Goal: Task Accomplishment & Management: Manage account settings

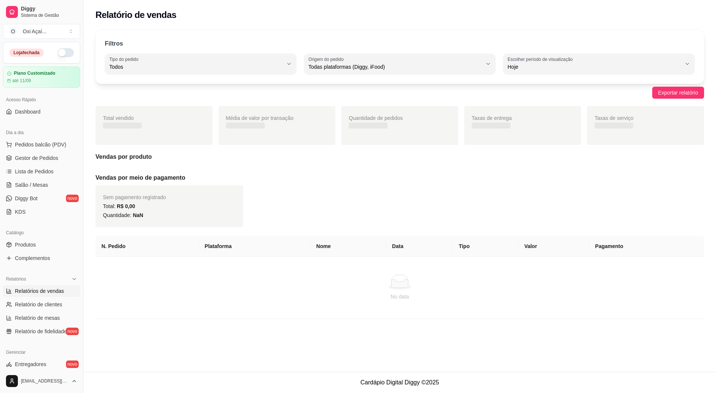
select select "ALL"
select select "0"
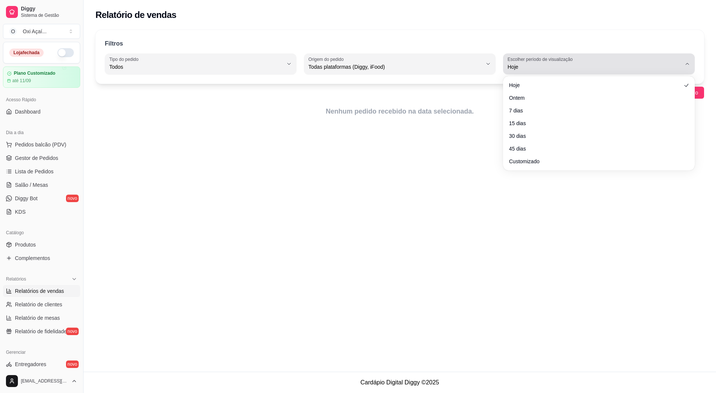
click at [552, 67] on span "Hoje" at bounding box center [595, 66] width 174 height 7
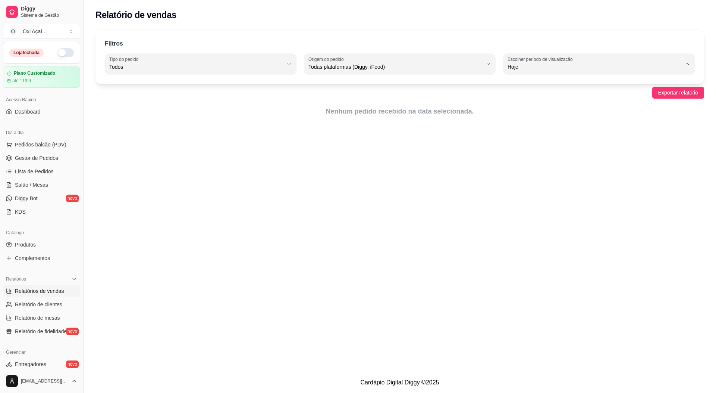
click at [530, 161] on span "Customizado" at bounding box center [596, 157] width 166 height 7
type input "-1"
select select "-1"
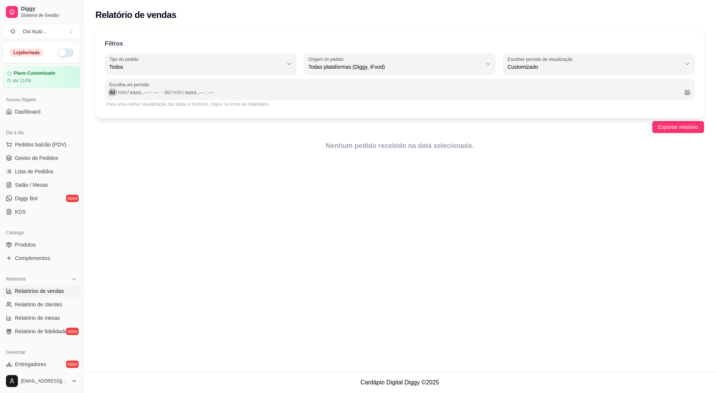
click at [130, 94] on div "/" at bounding box center [128, 91] width 3 height 7
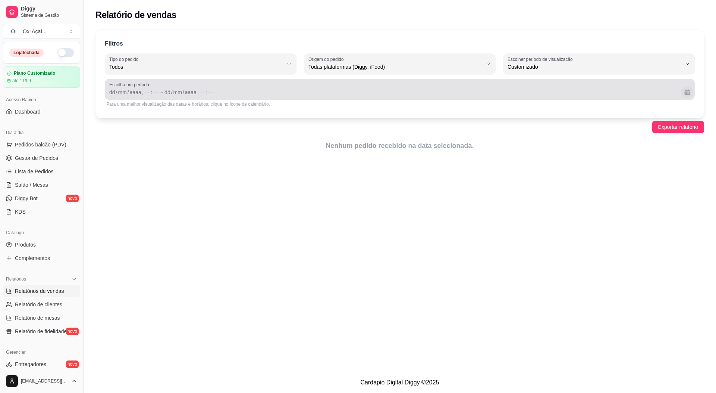
click at [687, 94] on button "Calendário" at bounding box center [688, 92] width 12 height 12
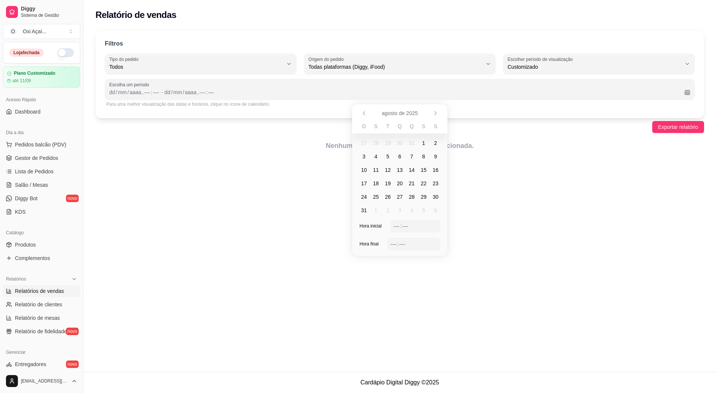
click at [366, 197] on span "24" at bounding box center [364, 196] width 6 height 7
click at [366, 194] on span "24" at bounding box center [364, 196] width 6 height 7
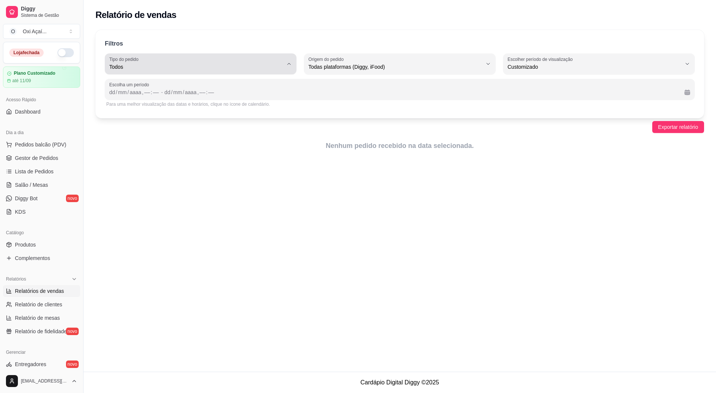
click at [249, 67] on span "Todos" at bounding box center [196, 66] width 174 height 7
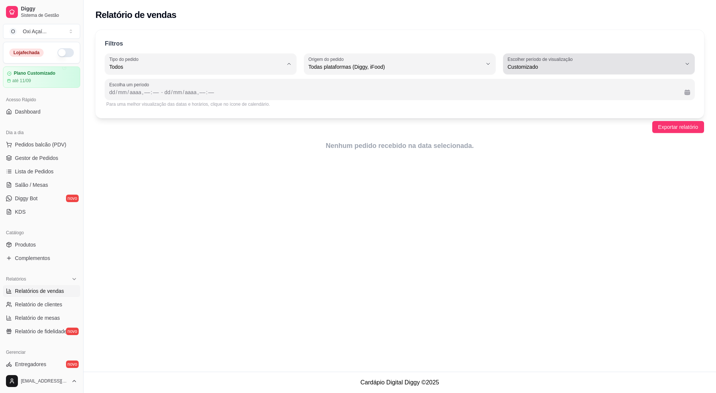
click at [595, 57] on div "Customizado" at bounding box center [595, 63] width 174 height 15
click at [519, 158] on span "Customizado" at bounding box center [596, 157] width 166 height 7
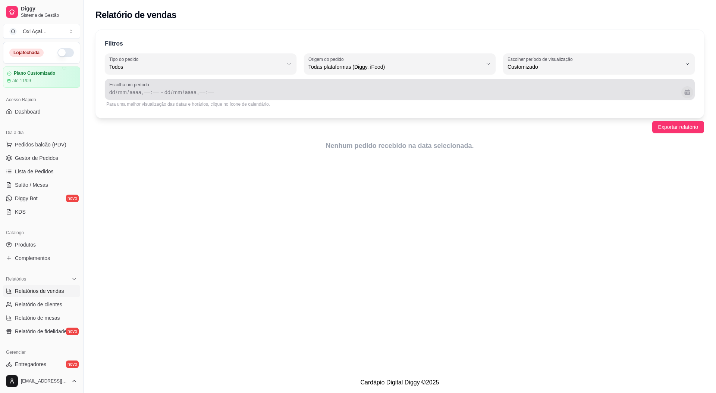
click at [690, 93] on button "Calendário" at bounding box center [688, 92] width 12 height 12
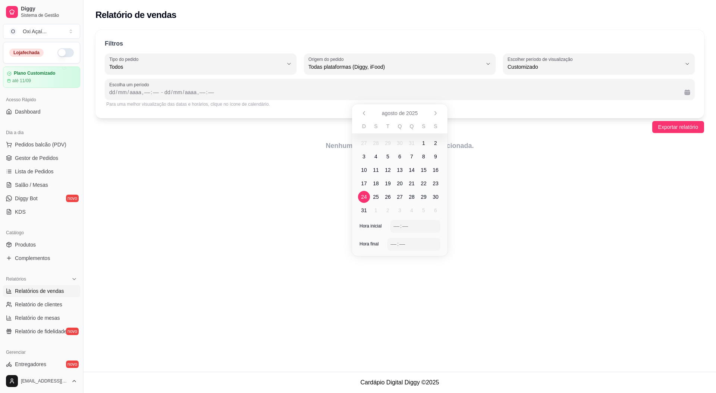
click at [374, 195] on span "25" at bounding box center [376, 196] width 6 height 7
click at [363, 196] on span "24" at bounding box center [364, 196] width 6 height 7
click at [396, 228] on div "––" at bounding box center [396, 225] width 7 height 7
click at [393, 247] on div "–– : ––" at bounding box center [414, 243] width 47 height 9
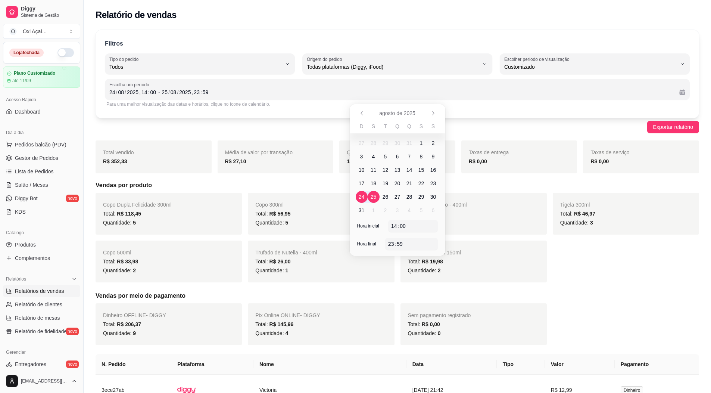
click at [521, 132] on div "Exportar relatório" at bounding box center [397, 127] width 603 height 12
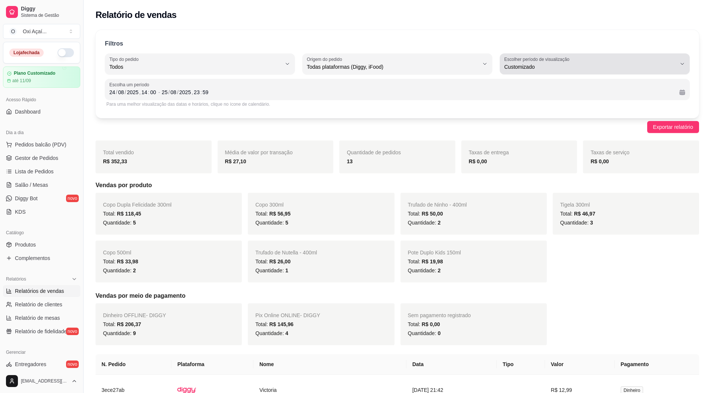
click at [553, 62] on label "Escolher período de visualização" at bounding box center [538, 59] width 68 height 6
click at [528, 160] on span "Customizado" at bounding box center [591, 157] width 164 height 7
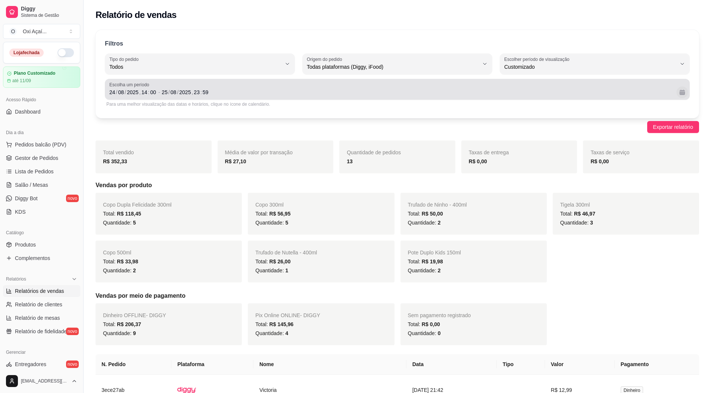
click at [682, 93] on button "Calendário" at bounding box center [682, 92] width 12 height 12
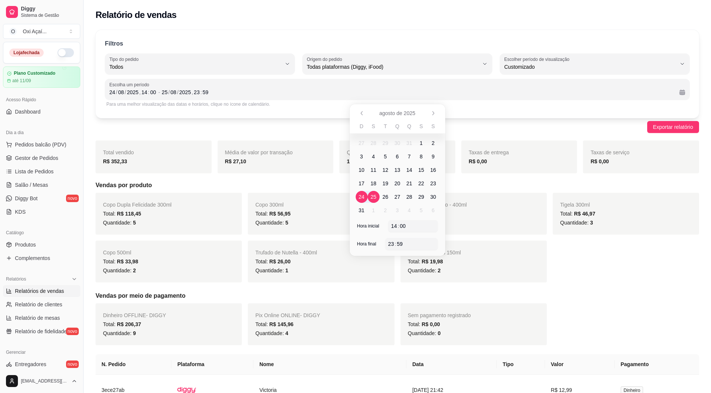
click at [363, 196] on span "24" at bounding box center [362, 196] width 6 height 7
click at [362, 197] on span "24" at bounding box center [362, 196] width 6 height 7
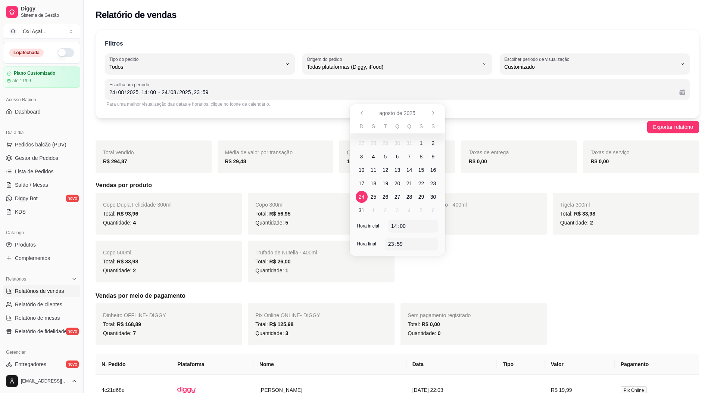
click at [253, 124] on div "Exportar relatório" at bounding box center [397, 127] width 603 height 12
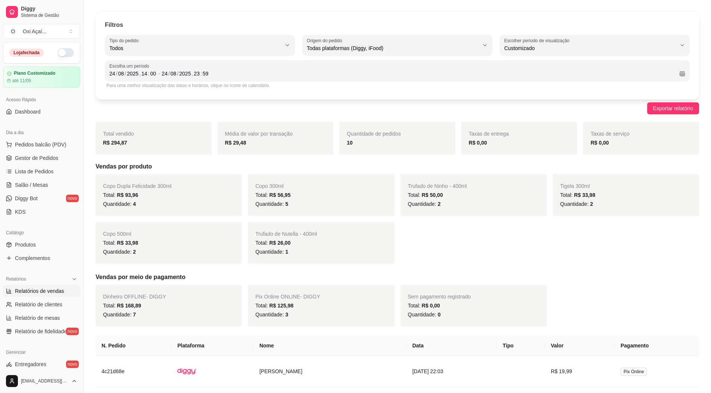
scroll to position [37, 0]
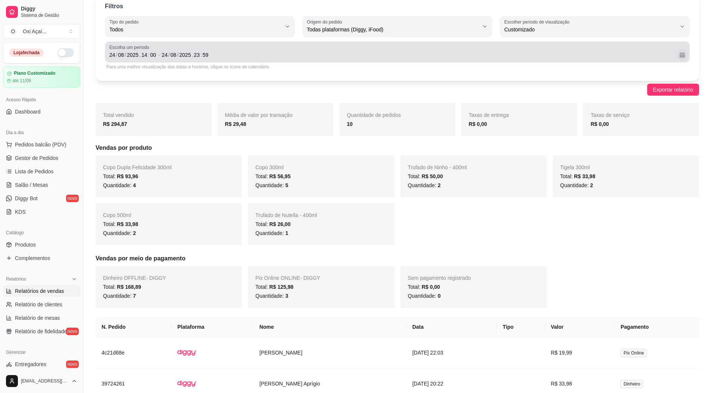
click at [686, 56] on button "Calendário" at bounding box center [682, 55] width 12 height 12
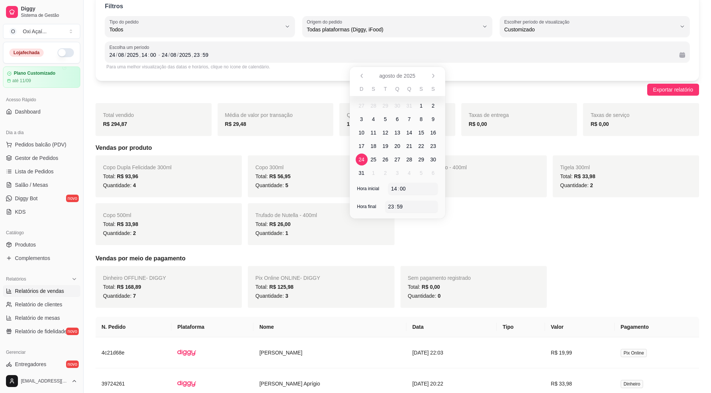
click at [421, 145] on span "22" at bounding box center [421, 145] width 6 height 7
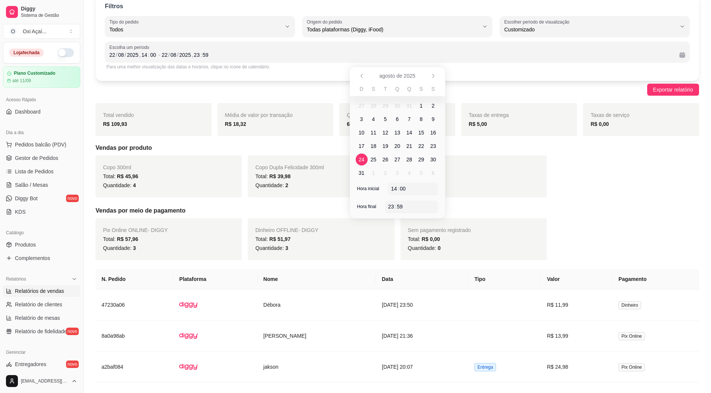
click at [362, 158] on span "24" at bounding box center [362, 159] width 6 height 7
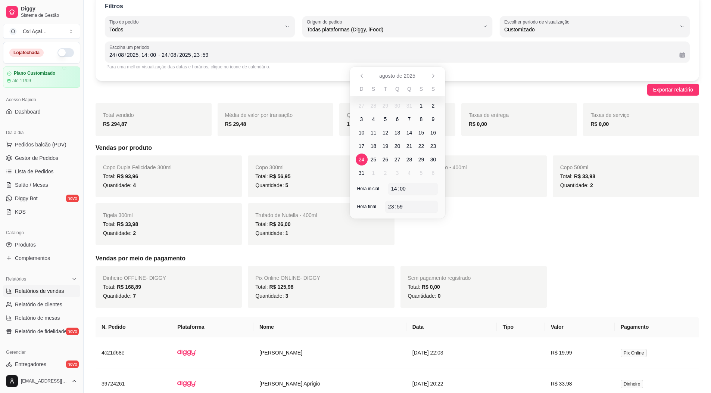
click at [480, 231] on div "Copo Dupla Felicidade 300ml Total: R$ 93,96 Quantidade: 4 Copo 300ml Total: R$ …" at bounding box center [397, 200] width 603 height 90
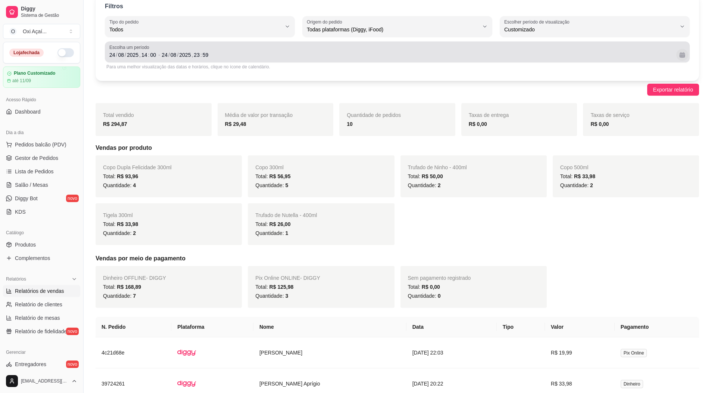
click at [683, 57] on button "Calendário" at bounding box center [682, 55] width 12 height 12
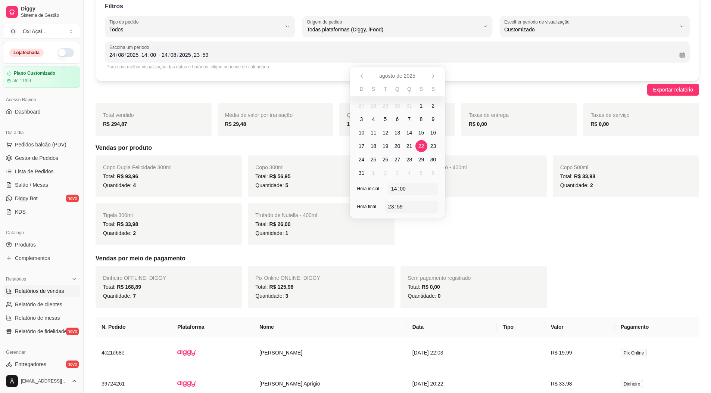
click at [423, 149] on span "22" at bounding box center [421, 145] width 6 height 7
click at [363, 157] on span "24" at bounding box center [362, 159] width 6 height 7
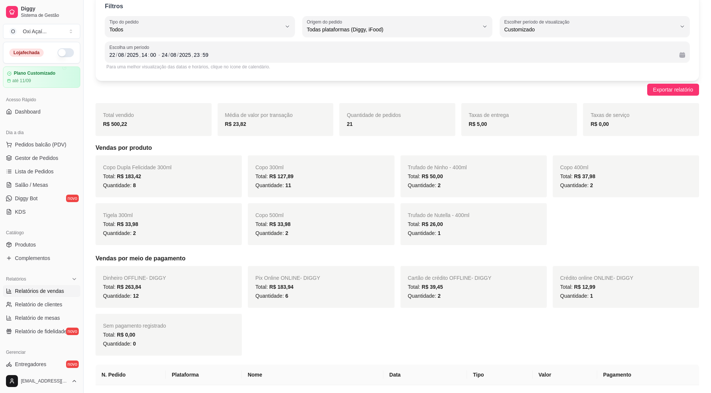
click at [599, 144] on h5 "Vendas por produto" at bounding box center [397, 147] width 603 height 9
click at [37, 242] on link "Produtos" at bounding box center [41, 244] width 77 height 12
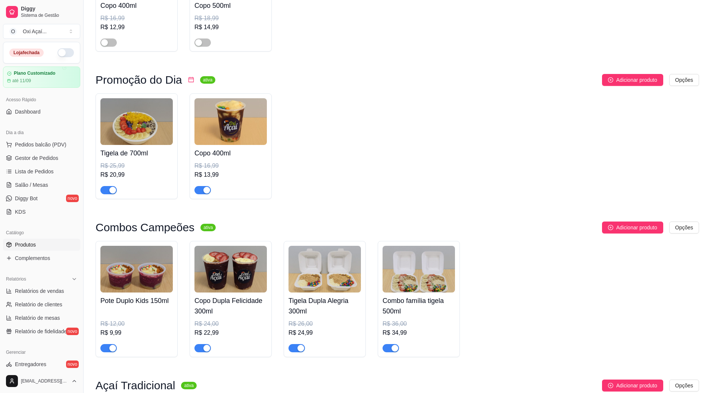
scroll to position [187, 0]
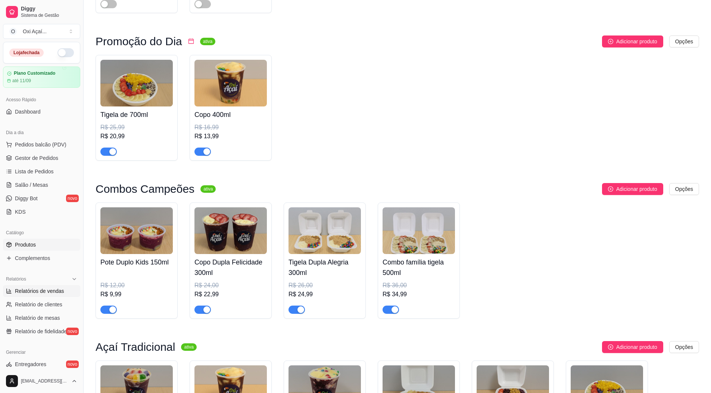
click at [43, 291] on span "Relatórios de vendas" at bounding box center [39, 290] width 49 height 7
select select "ALL"
select select "0"
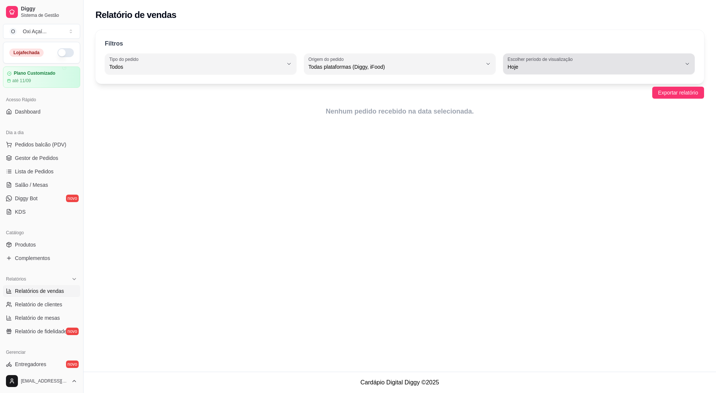
click at [572, 60] on label "Escolher período de visualização" at bounding box center [542, 59] width 68 height 6
click at [530, 160] on span "Customizado" at bounding box center [596, 157] width 166 height 7
type input "-1"
select select "-1"
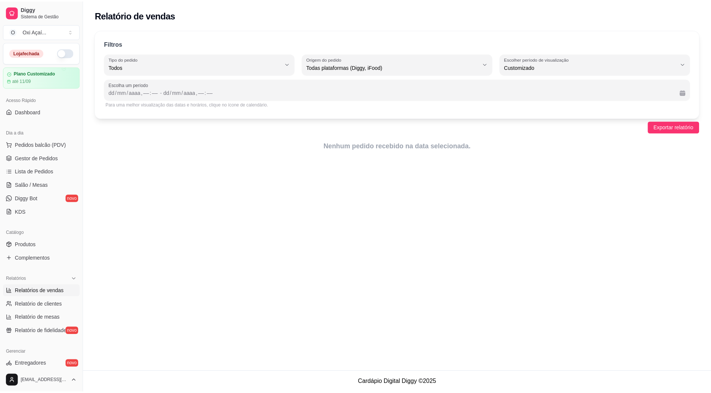
scroll to position [7, 0]
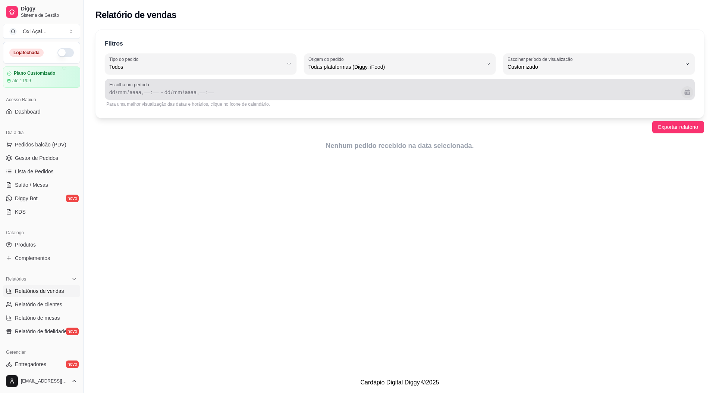
click at [689, 95] on button "Calendário" at bounding box center [688, 92] width 12 height 12
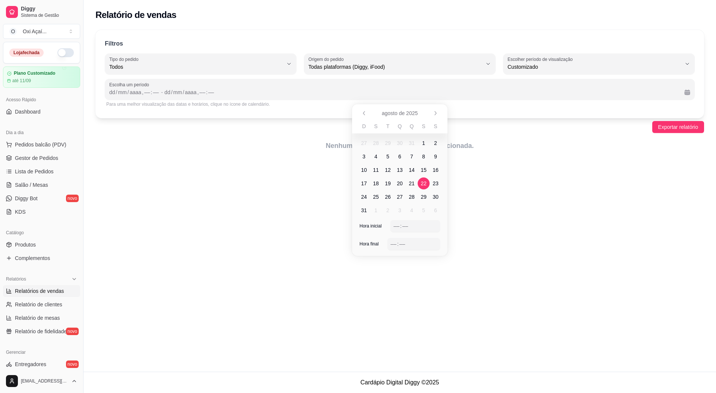
click at [427, 184] on span "22" at bounding box center [424, 183] width 12 height 12
click at [364, 196] on span "24" at bounding box center [364, 196] width 6 height 7
click at [396, 227] on div "––" at bounding box center [396, 225] width 7 height 7
click at [393, 243] on div "––" at bounding box center [393, 243] width 7 height 7
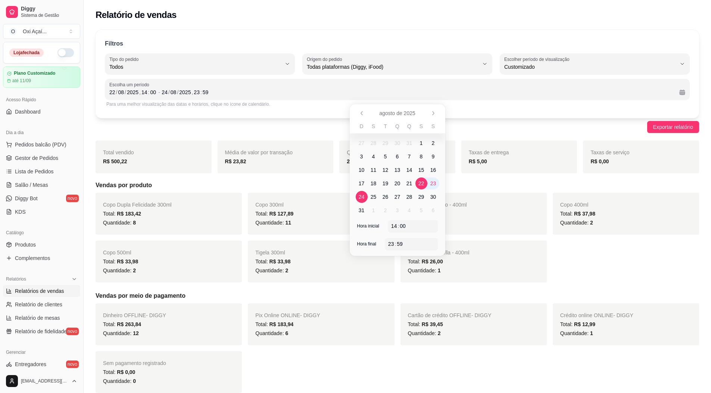
click at [513, 131] on div "Exportar relatório" at bounding box center [397, 127] width 603 height 12
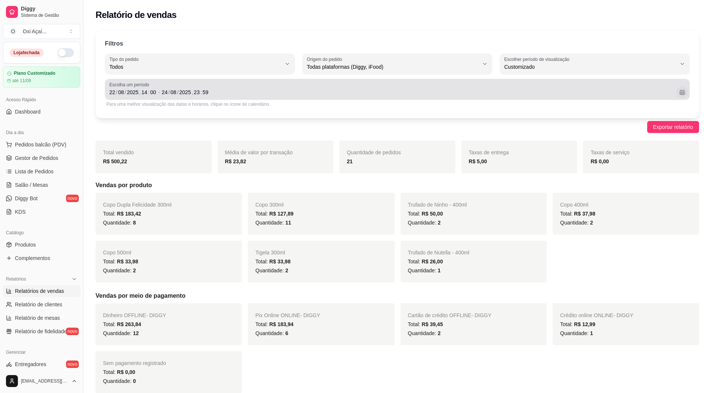
click at [685, 94] on button "Calendário" at bounding box center [682, 92] width 12 height 12
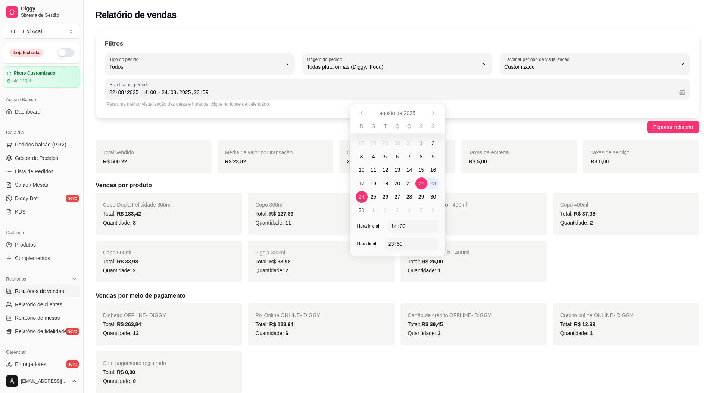
click at [421, 182] on span "22" at bounding box center [421, 182] width 6 height 7
click at [359, 196] on span "24" at bounding box center [362, 196] width 6 height 7
click at [398, 225] on div ":" at bounding box center [398, 225] width 3 height 7
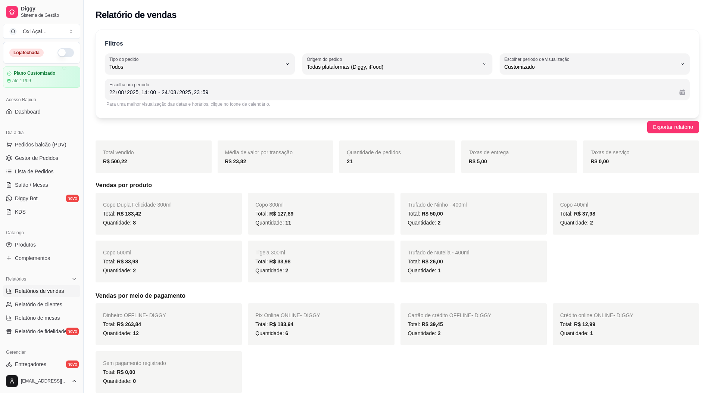
click at [277, 122] on div "Exportar relatório" at bounding box center [397, 127] width 603 height 12
drag, startPoint x: 362, startPoint y: 163, endPoint x: 346, endPoint y: 164, distance: 16.5
click at [346, 164] on div "Quantidade de pedidos 21" at bounding box center [397, 156] width 116 height 33
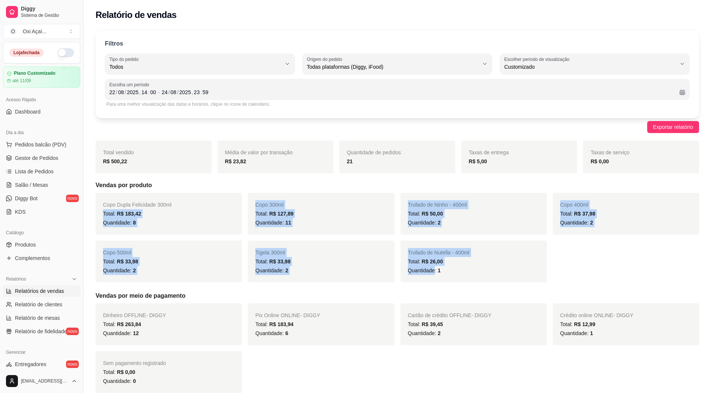
drag, startPoint x: 427, startPoint y: 271, endPoint x: 176, endPoint y: 200, distance: 260.7
click at [176, 200] on div "Copo Dupla Felicidade 300ml Total: R$ 183,42 Quantidade: 8 Copo 300ml Total: R$…" at bounding box center [397, 238] width 603 height 90
click at [623, 274] on div "Copo Dupla Felicidade 300ml Total: R$ 183,42 Quantidade: 8 Copo 300ml Total: R$…" at bounding box center [397, 238] width 603 height 90
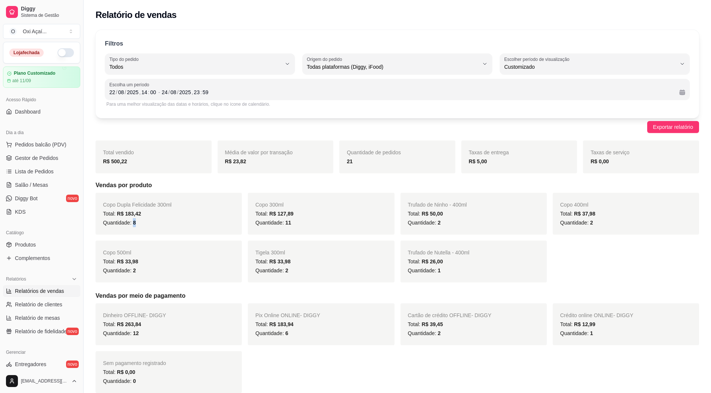
drag, startPoint x: 132, startPoint y: 224, endPoint x: 138, endPoint y: 225, distance: 6.1
click at [138, 225] on div "Quantidade: 8" at bounding box center [168, 222] width 131 height 9
click at [145, 222] on div "Quantidade: 8" at bounding box center [168, 222] width 131 height 9
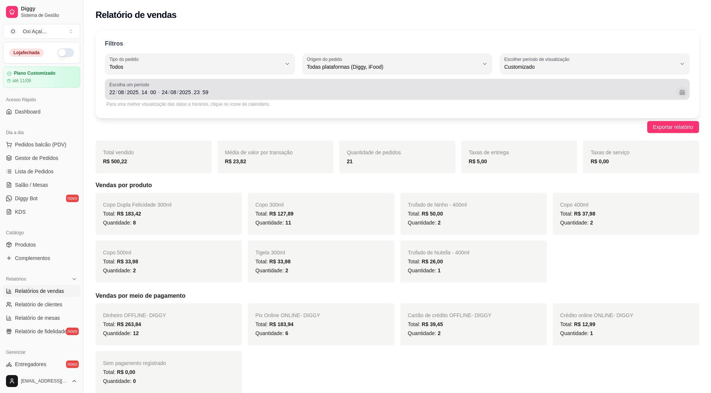
click at [682, 90] on button "Calendário" at bounding box center [682, 92] width 12 height 12
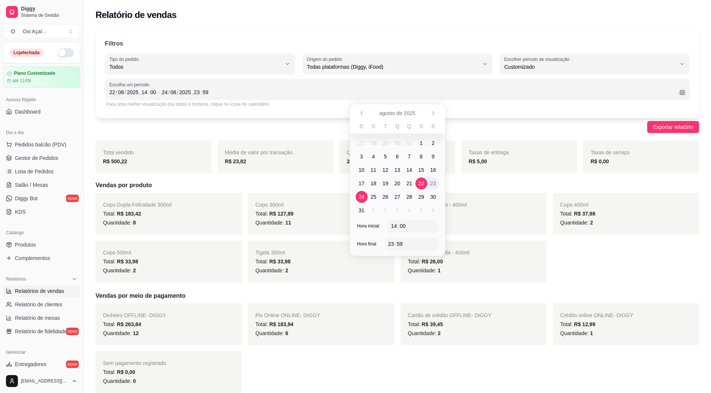
click at [360, 197] on span "24" at bounding box center [362, 196] width 6 height 7
click at [360, 198] on span "24" at bounding box center [362, 196] width 6 height 7
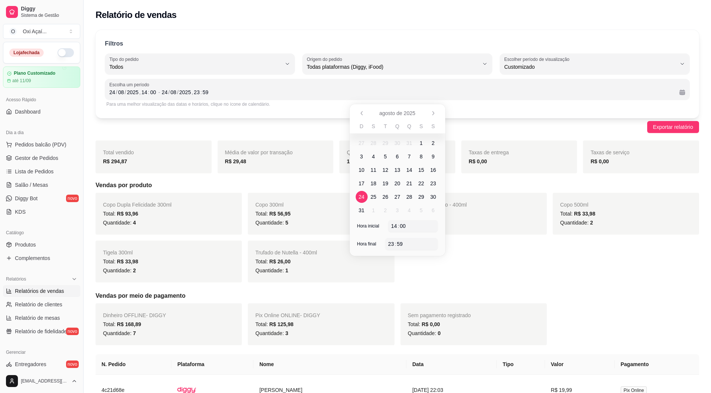
click at [228, 184] on h5 "Vendas por produto" at bounding box center [397, 185] width 603 height 9
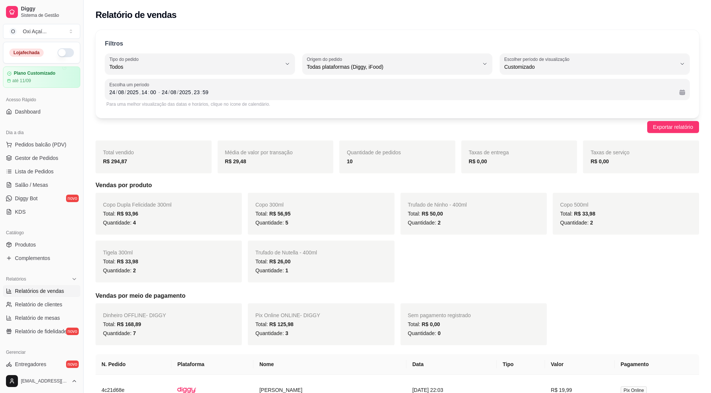
click at [122, 215] on span "R$ 93,96" at bounding box center [127, 213] width 21 height 6
click at [122, 217] on div "Total: R$ 93,96" at bounding box center [168, 213] width 131 height 9
click at [123, 219] on span "Quantidade: 4" at bounding box center [119, 222] width 33 height 6
click at [126, 222] on span "Quantidade: 4" at bounding box center [119, 222] width 33 height 6
click at [129, 222] on span "Quantidade: 4" at bounding box center [119, 222] width 33 height 6
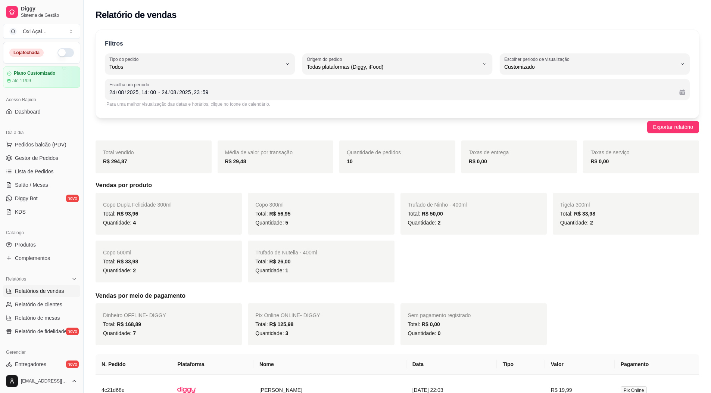
click at [136, 224] on div "Quantidade: 4" at bounding box center [168, 222] width 131 height 9
click at [133, 207] on span "Copo Dupla Felicidade 300ml" at bounding box center [137, 205] width 69 height 6
drag, startPoint x: 127, startPoint y: 213, endPoint x: 116, endPoint y: 212, distance: 11.2
click at [125, 213] on span "R$ 93,96" at bounding box center [127, 213] width 21 height 6
click at [114, 211] on span "Total: R$ 93,96" at bounding box center [120, 213] width 35 height 6
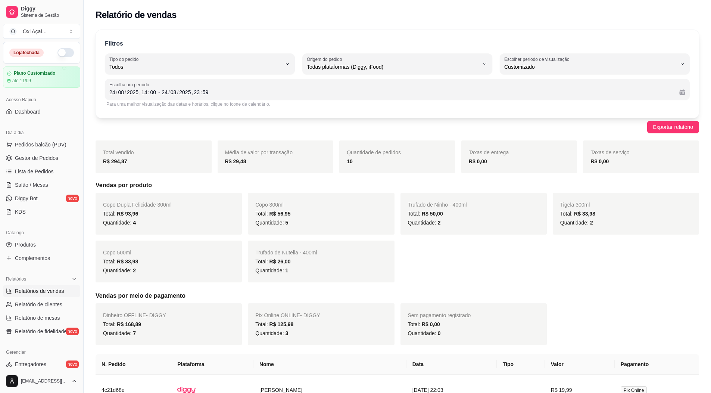
click at [119, 204] on span "Copo Dupla Felicidade 300ml" at bounding box center [137, 205] width 69 height 6
click at [136, 203] on span "Copo Dupla Felicidade 300ml" at bounding box center [137, 205] width 69 height 6
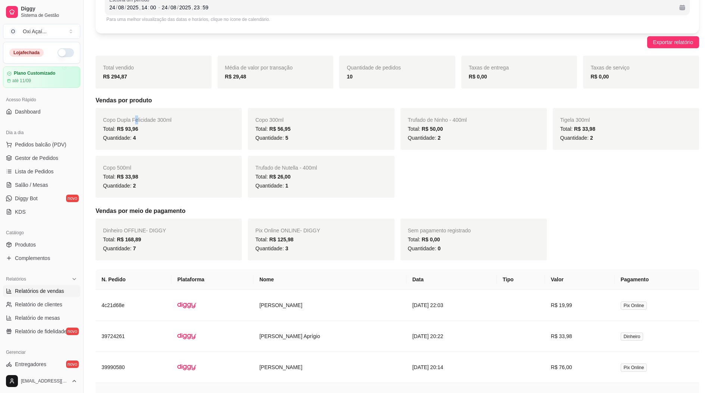
scroll to position [84, 0]
click at [541, 177] on div "Copo Dupla Felicidade 300ml Total: R$ 93,96 Quantidade: 4 Copo 300ml Total: R$ …" at bounding box center [397, 153] width 603 height 90
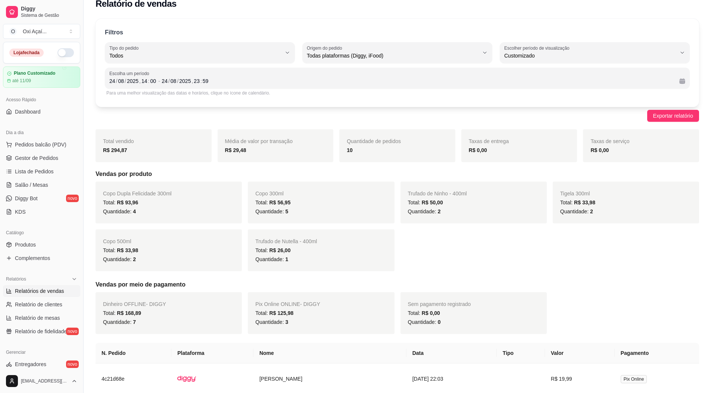
scroll to position [0, 0]
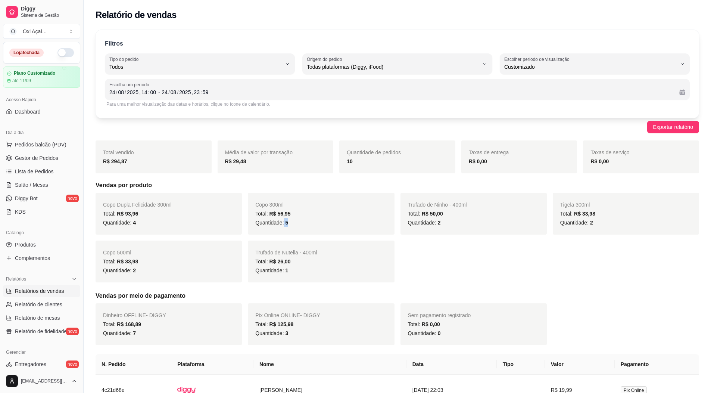
drag, startPoint x: 284, startPoint y: 222, endPoint x: 294, endPoint y: 223, distance: 9.4
click at [294, 223] on div "Quantidade: 5" at bounding box center [320, 222] width 131 height 9
click at [279, 213] on span "R$ 56,95" at bounding box center [279, 213] width 21 height 6
drag, startPoint x: 132, startPoint y: 222, endPoint x: 185, endPoint y: 209, distance: 54.0
click at [171, 209] on div "Copo Dupla Felicidade 300ml Total: R$ 93,96 Quantidade: 4" at bounding box center [169, 214] width 146 height 42
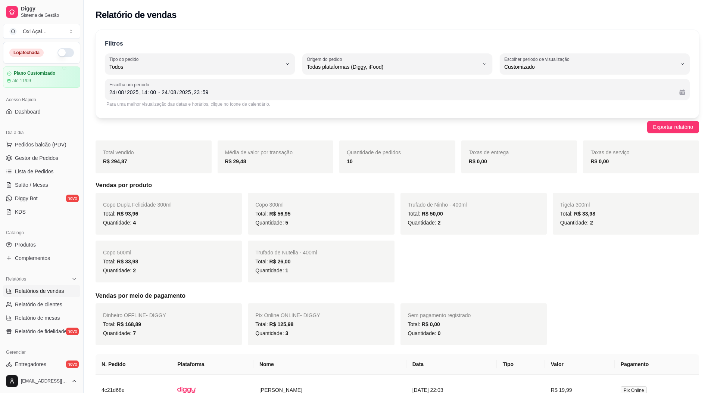
click at [177, 225] on div "Quantidade: 4" at bounding box center [168, 222] width 131 height 9
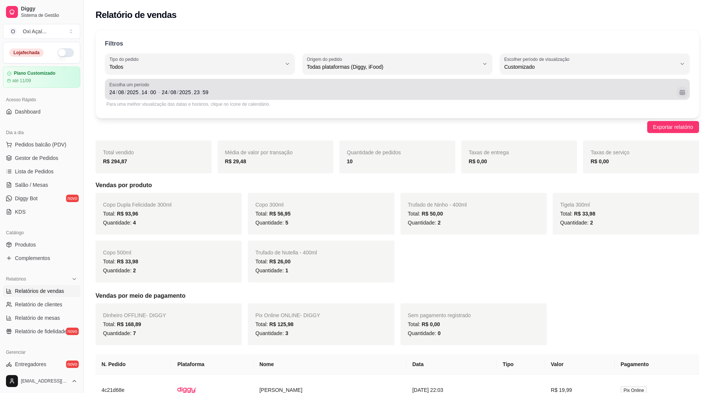
click at [682, 94] on button "Calendário" at bounding box center [682, 92] width 12 height 12
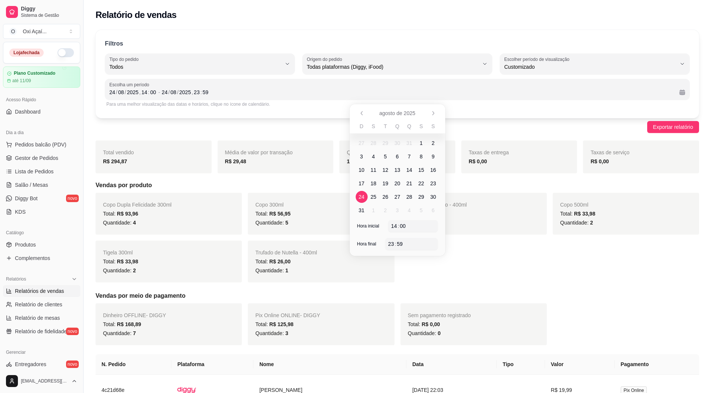
click at [422, 183] on span "22" at bounding box center [421, 182] width 6 height 7
click at [360, 199] on span "24" at bounding box center [362, 196] width 6 height 7
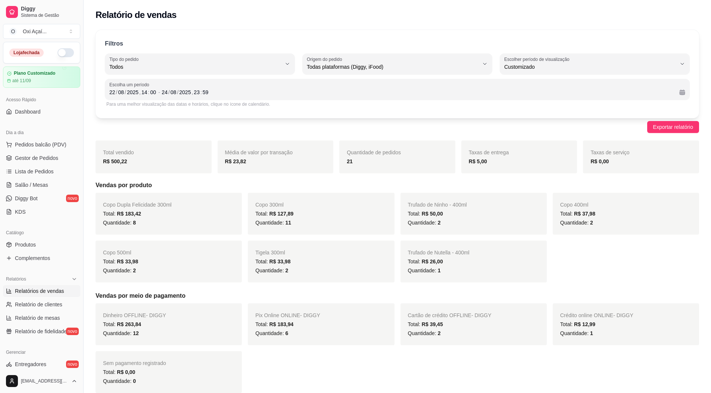
click at [543, 129] on div "Exportar relatório" at bounding box center [397, 127] width 603 height 12
click at [320, 121] on div "Exportar relatório" at bounding box center [397, 127] width 603 height 12
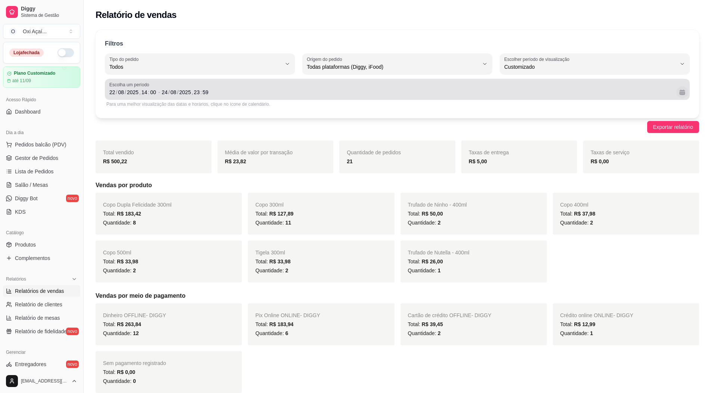
click at [684, 91] on button "Calendário" at bounding box center [682, 92] width 12 height 12
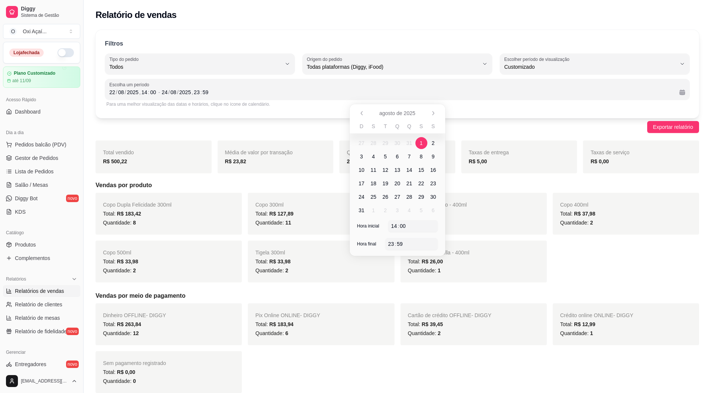
click at [424, 144] on span "1" at bounding box center [421, 143] width 12 height 12
click at [409, 197] on span "28" at bounding box center [409, 196] width 6 height 7
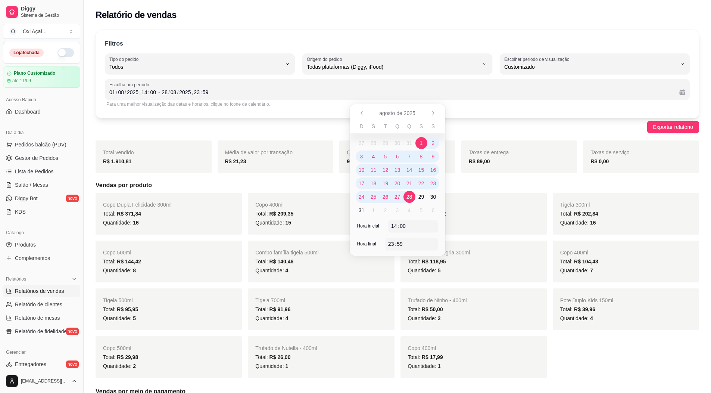
click at [517, 127] on div "Exportar relatório" at bounding box center [397, 127] width 603 height 12
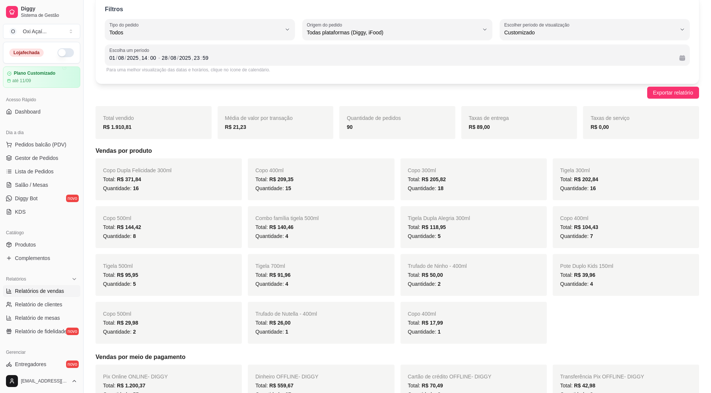
scroll to position [37, 0]
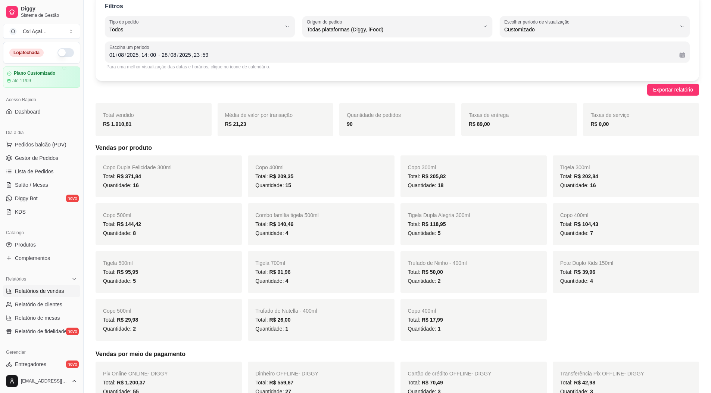
click at [460, 88] on div "Exportar relatório" at bounding box center [397, 90] width 603 height 12
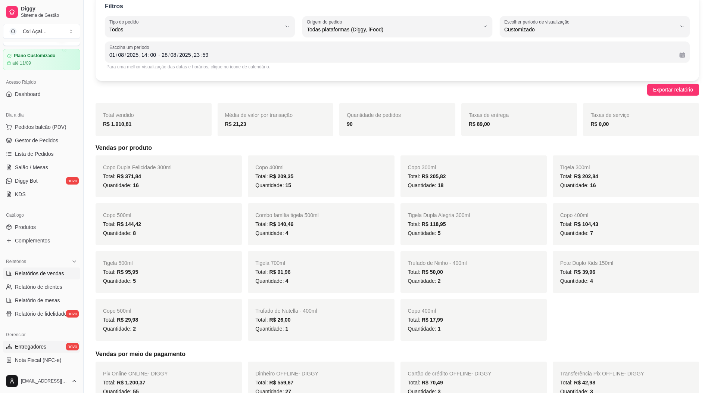
scroll to position [0, 0]
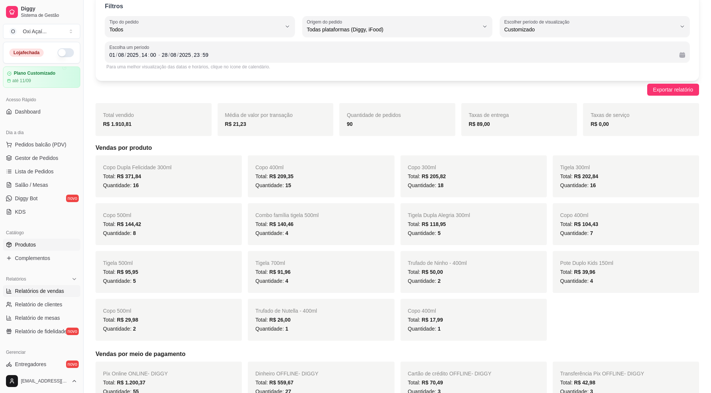
click at [24, 244] on span "Produtos" at bounding box center [25, 244] width 21 height 7
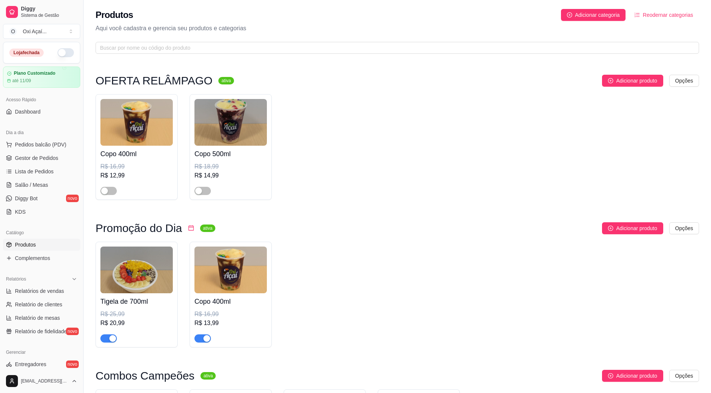
click at [138, 121] on img at bounding box center [136, 122] width 72 height 47
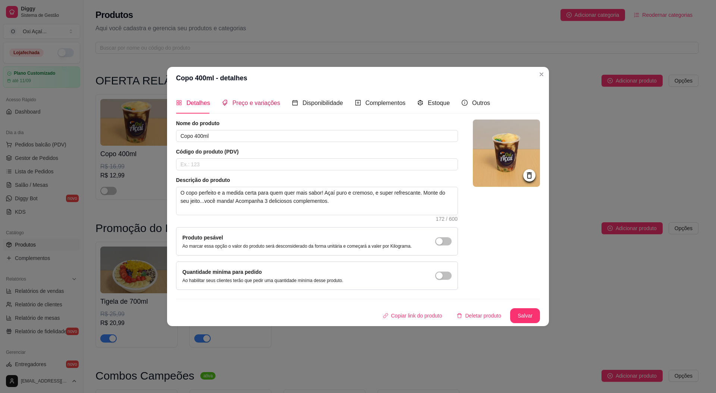
click at [263, 105] on span "Preço e variações" at bounding box center [256, 103] width 48 height 6
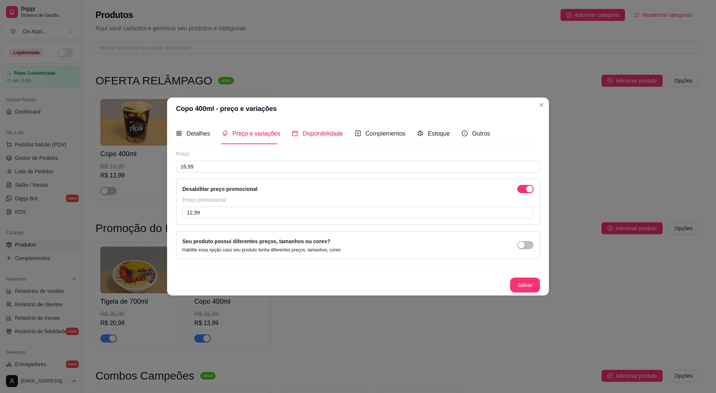
click at [313, 130] on span "Disponibilidade" at bounding box center [323, 133] width 41 height 6
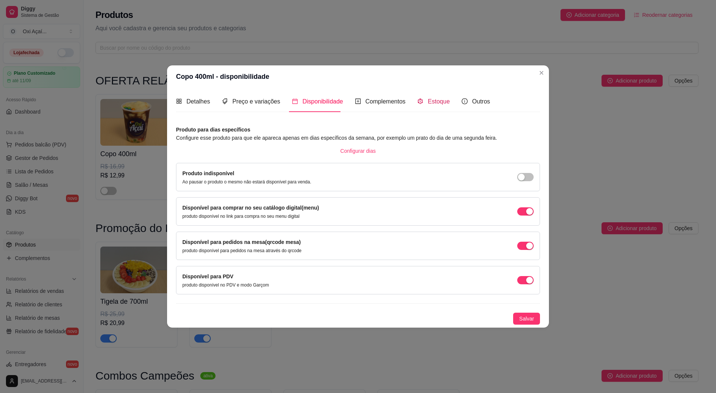
click at [436, 99] on span "Estoque" at bounding box center [439, 101] width 22 height 6
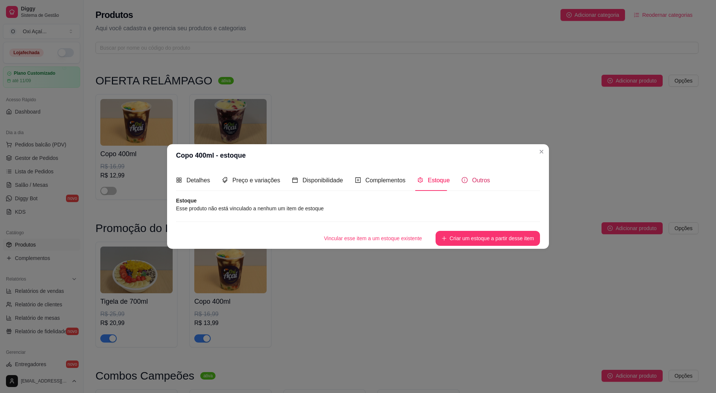
click at [462, 183] on span at bounding box center [465, 180] width 6 height 6
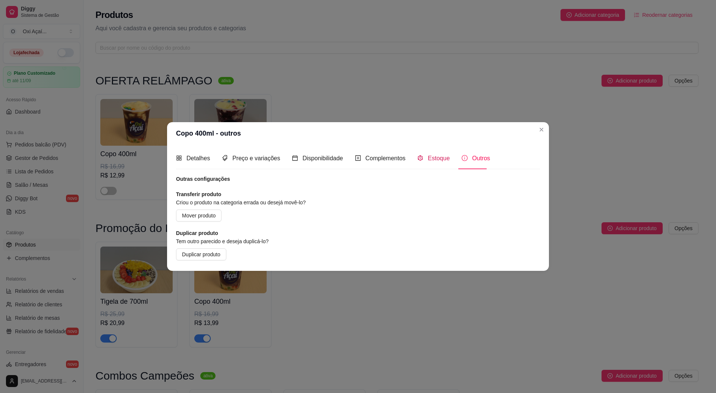
click at [441, 161] on span "Estoque" at bounding box center [439, 158] width 22 height 6
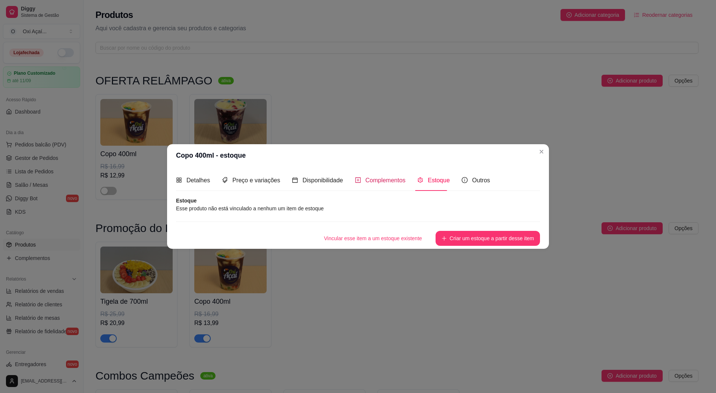
click at [381, 181] on span "Complementos" at bounding box center [386, 180] width 40 height 6
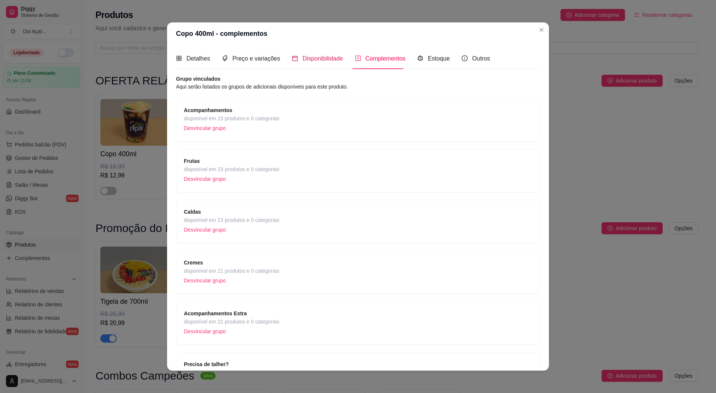
click at [319, 60] on span "Disponibilidade" at bounding box center [323, 58] width 41 height 6
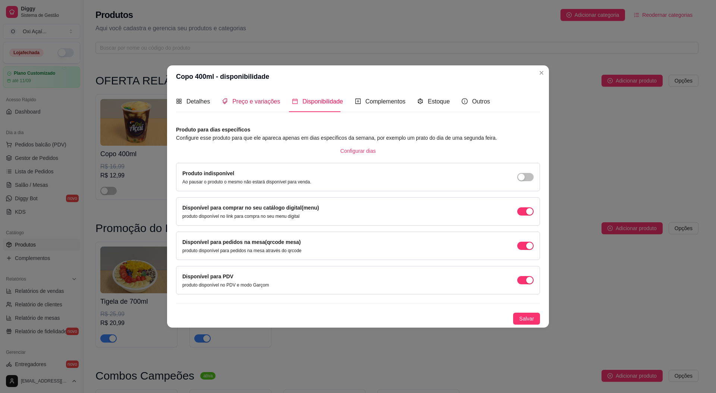
click at [241, 103] on span "Preço e variações" at bounding box center [256, 101] width 48 height 6
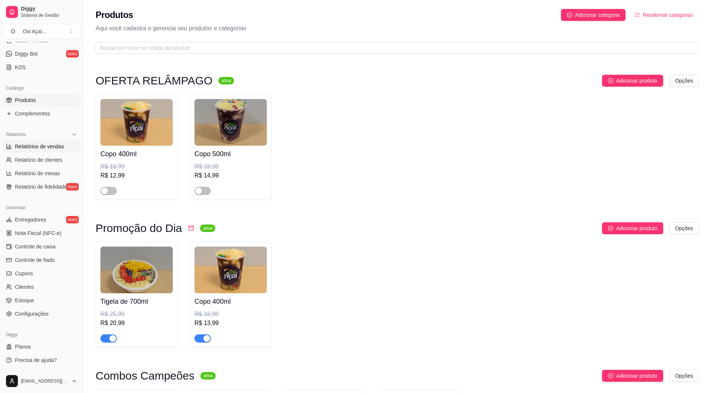
click at [42, 146] on span "Relatórios de vendas" at bounding box center [39, 146] width 49 height 7
select select "ALL"
select select "0"
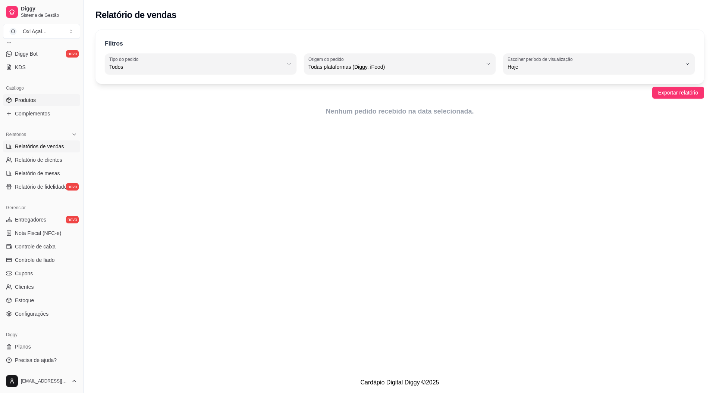
click at [33, 97] on span "Produtos" at bounding box center [25, 99] width 21 height 7
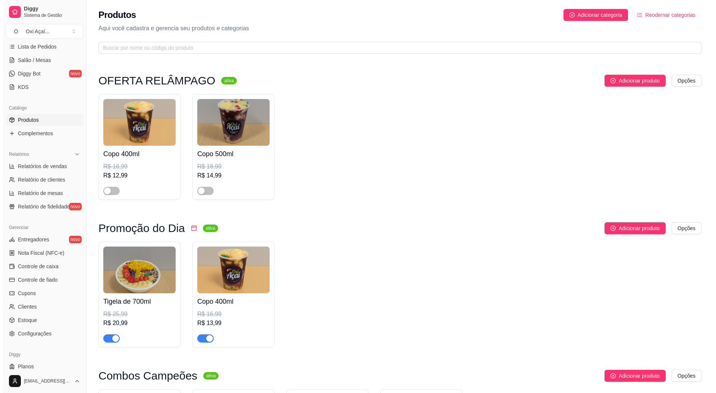
scroll to position [32, 0]
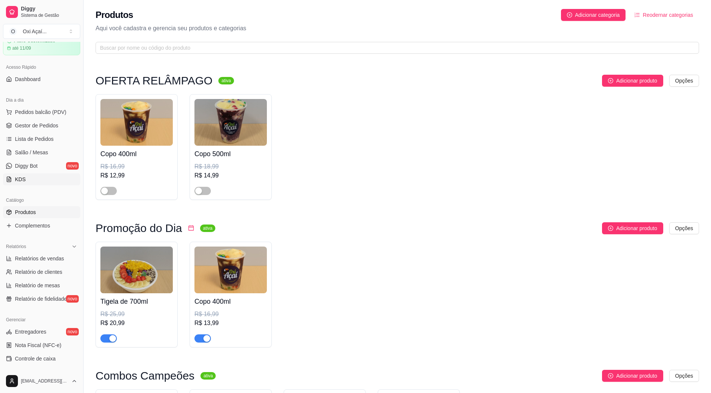
click at [49, 179] on link "KDS" at bounding box center [41, 179] width 77 height 12
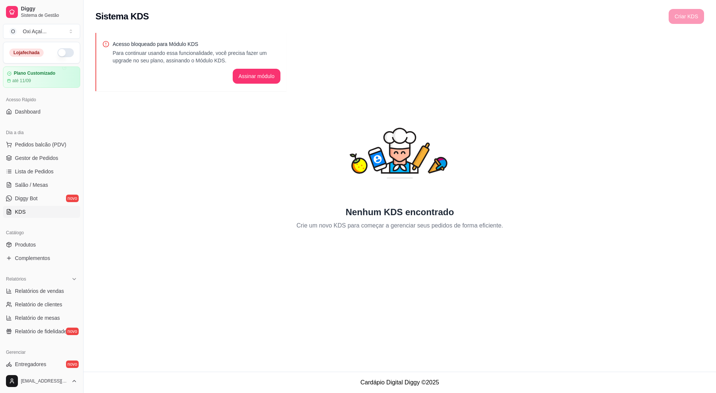
click at [65, 53] on button "button" at bounding box center [65, 52] width 16 height 9
click at [49, 144] on span "Pedidos balcão (PDV)" at bounding box center [40, 144] width 51 height 7
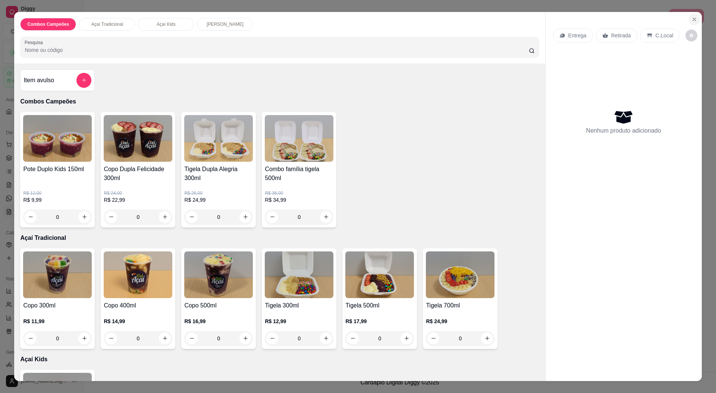
click at [692, 19] on icon "Close" at bounding box center [695, 19] width 6 height 6
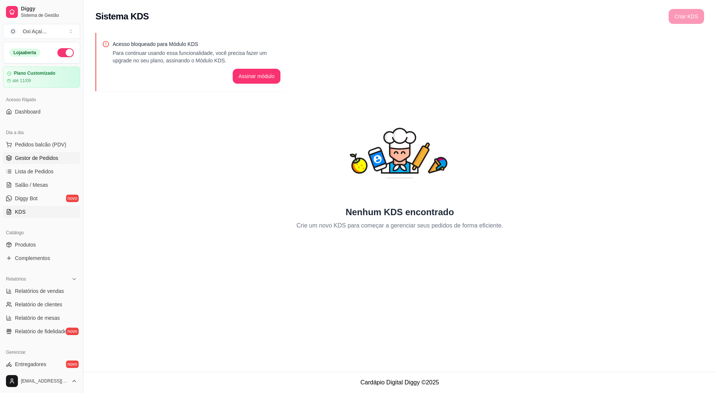
click at [49, 157] on span "Gestor de Pedidos" at bounding box center [36, 157] width 43 height 7
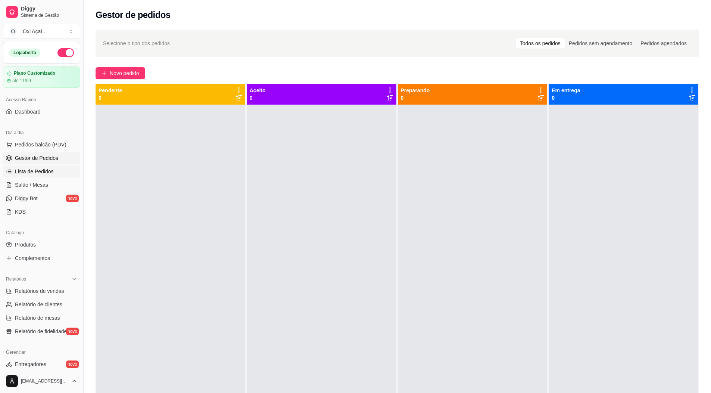
click at [53, 175] on link "Lista de Pedidos" at bounding box center [41, 171] width 77 height 12
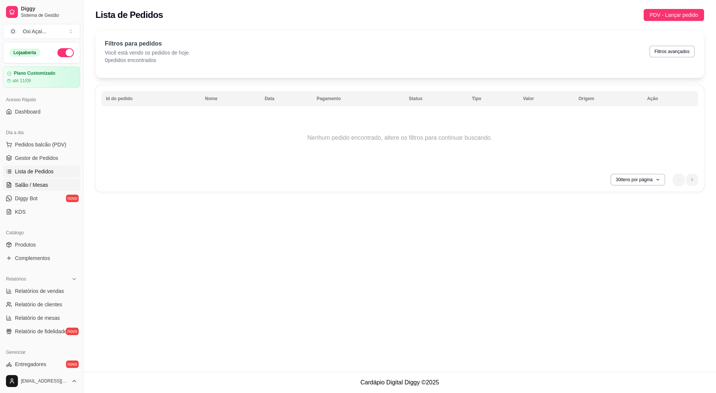
click at [49, 185] on link "Salão / Mesas" at bounding box center [41, 185] width 77 height 12
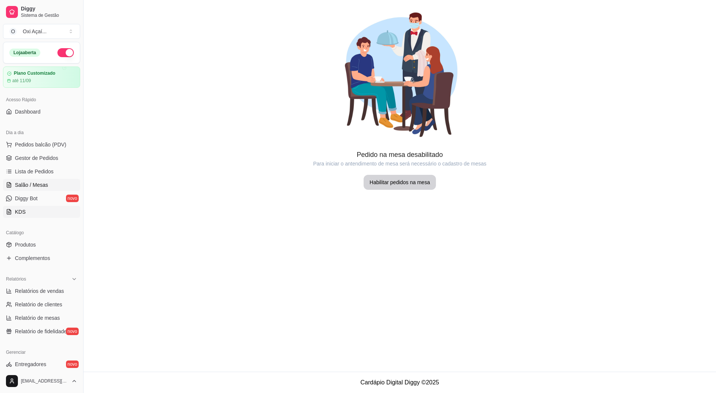
click at [28, 210] on link "KDS" at bounding box center [41, 212] width 77 height 12
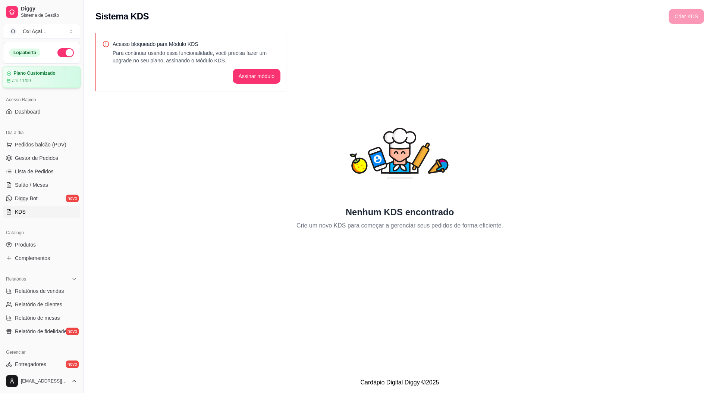
click at [26, 77] on div "Plano Customizado até 11/09" at bounding box center [42, 77] width 70 height 13
